Goal: Task Accomplishment & Management: Use online tool/utility

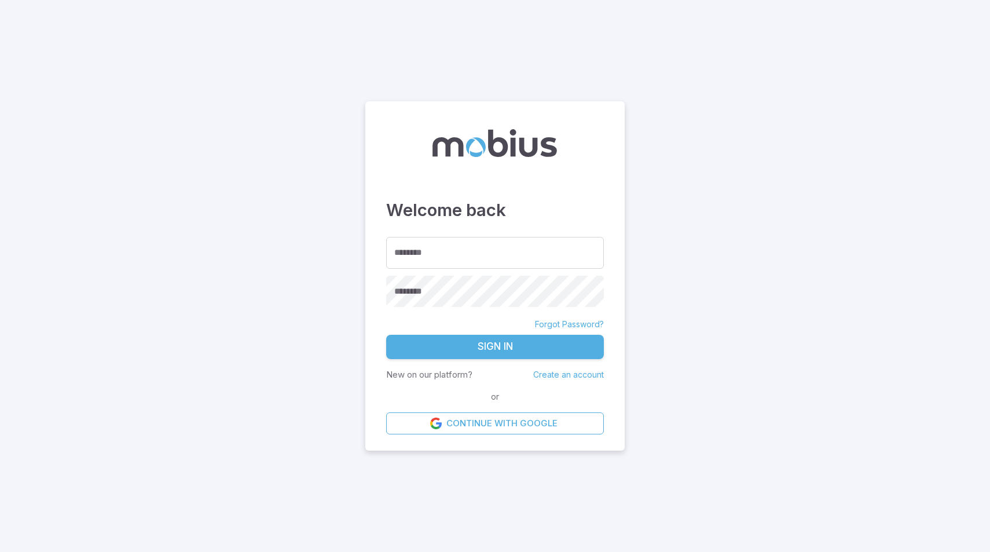
type input "******"
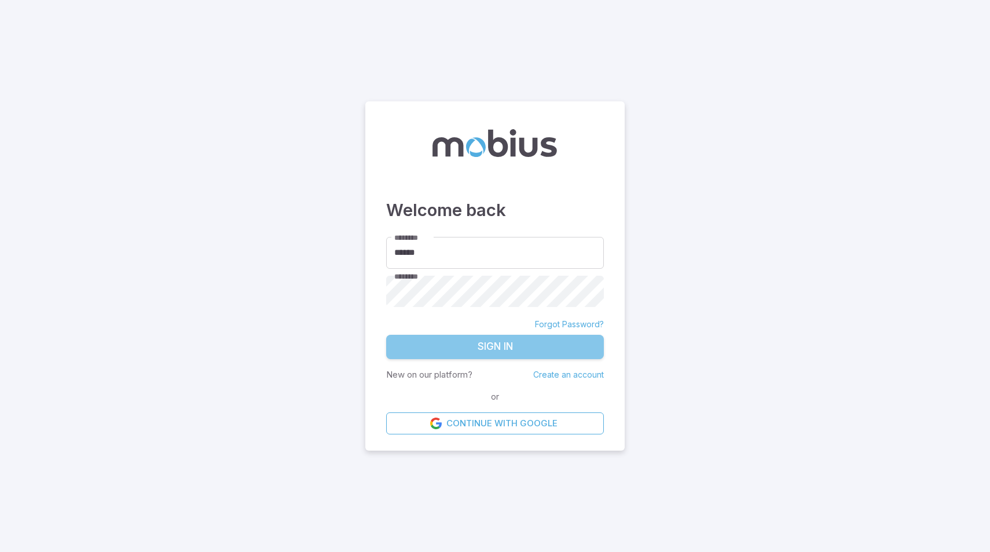
click at [523, 355] on button "Sign In" at bounding box center [495, 347] width 218 height 24
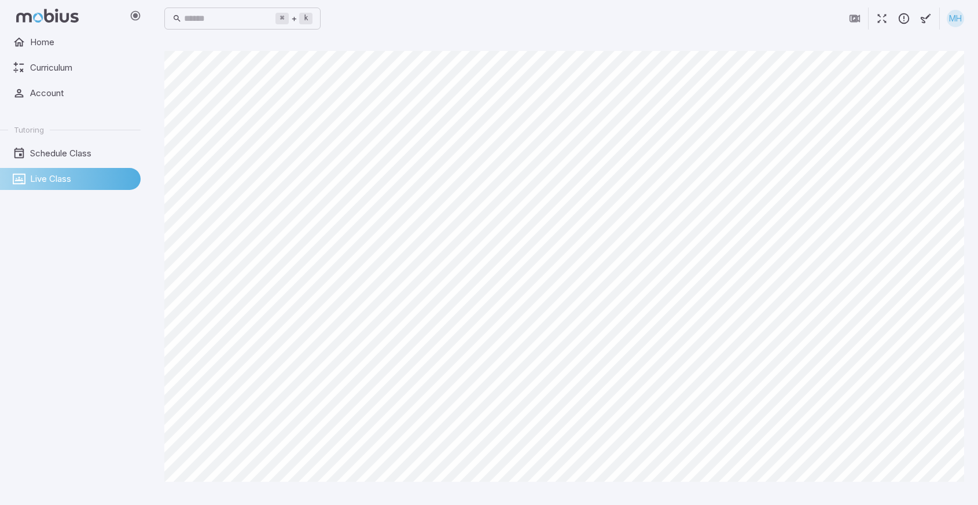
click at [43, 420] on div "Home Curriculum Account Tutoring Schedule Class Live Class" at bounding box center [75, 267] width 150 height 473
